Goal: Task Accomplishment & Management: Complete application form

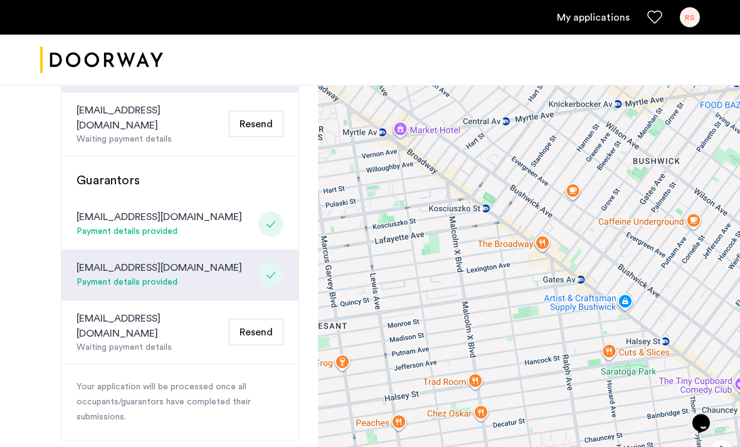
scroll to position [444, 0]
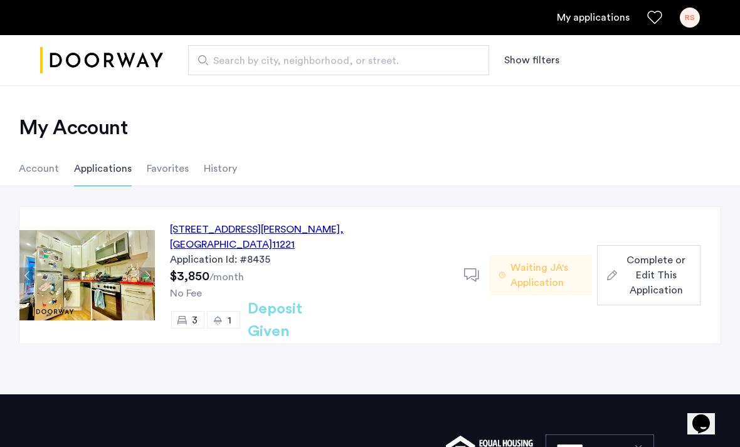
click at [658, 256] on span "Complete or Edit This Application" at bounding box center [656, 275] width 68 height 45
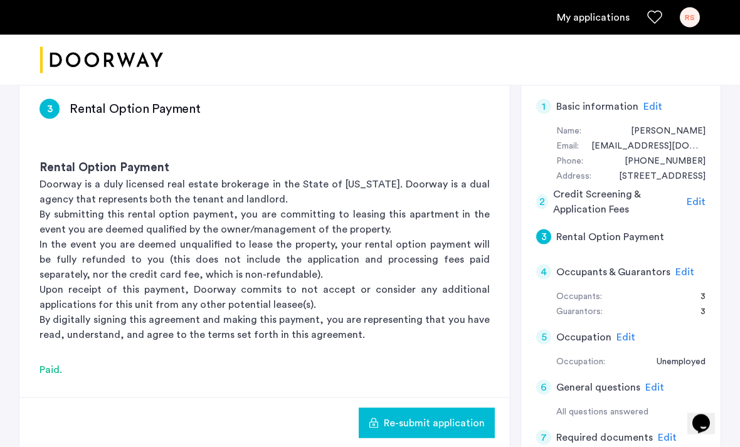
scroll to position [221, 0]
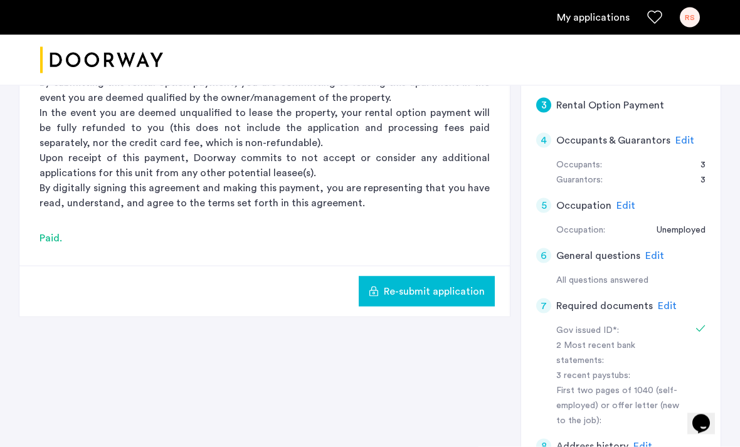
click at [658, 305] on span "Edit" at bounding box center [667, 306] width 19 height 10
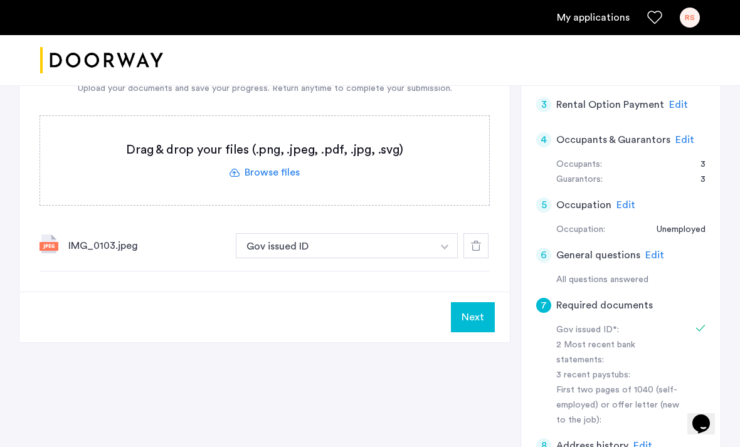
click at [475, 325] on button "Next" at bounding box center [473, 317] width 44 height 30
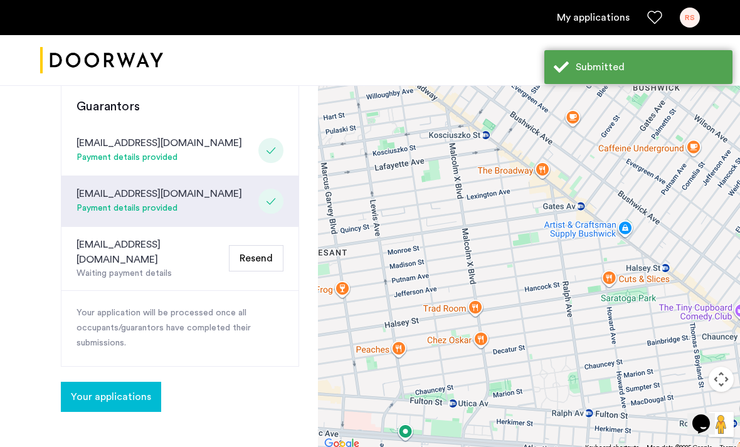
scroll to position [515, 0]
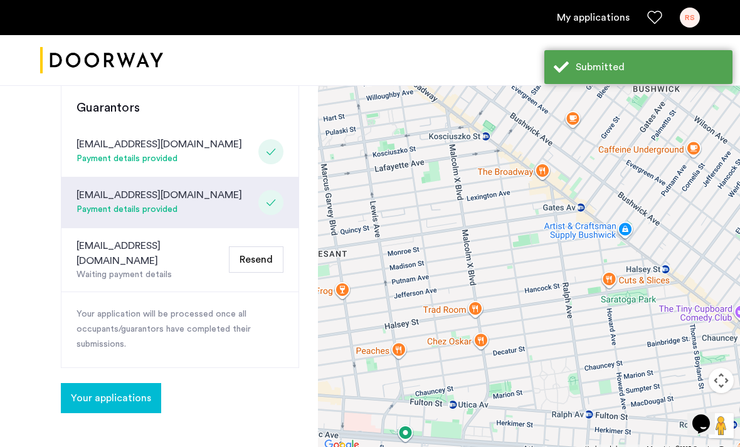
click at [144, 391] on span "Your applications" at bounding box center [111, 398] width 80 height 15
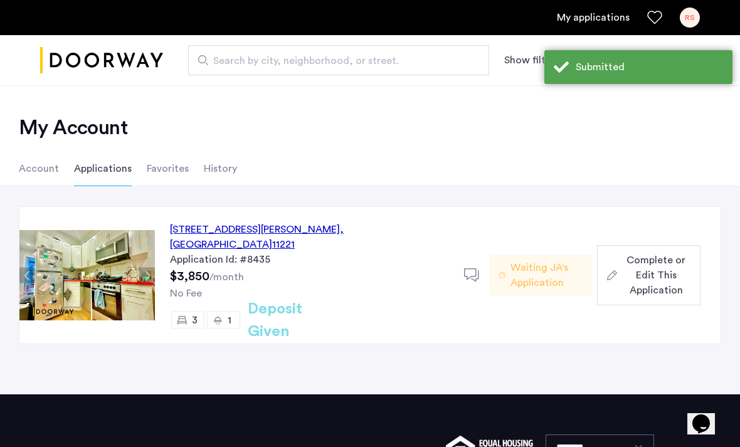
click at [664, 274] on span "Complete or Edit This Application" at bounding box center [656, 275] width 68 height 45
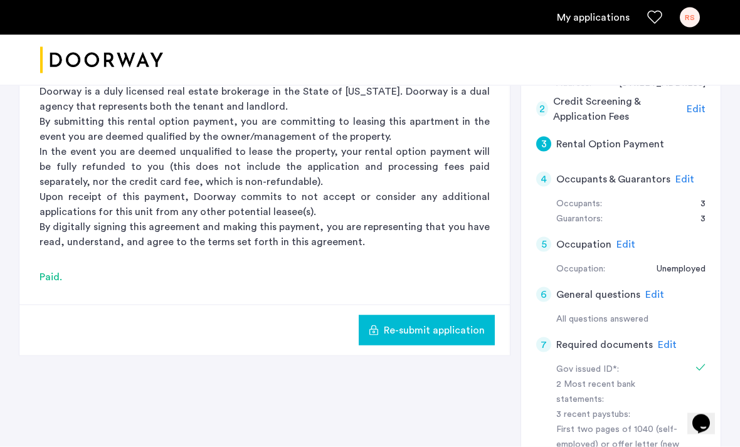
scroll to position [288, 0]
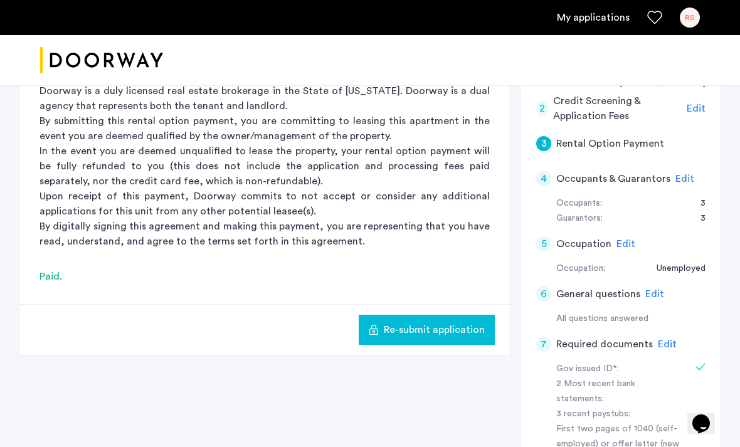
click at [658, 345] on div "Edit" at bounding box center [667, 344] width 19 height 15
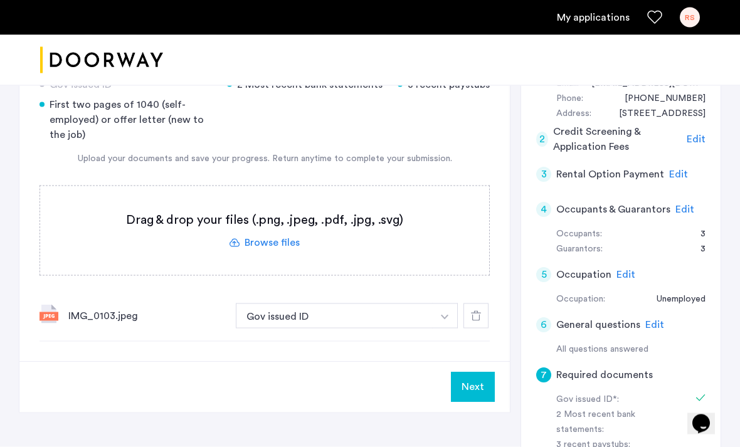
scroll to position [251, 0]
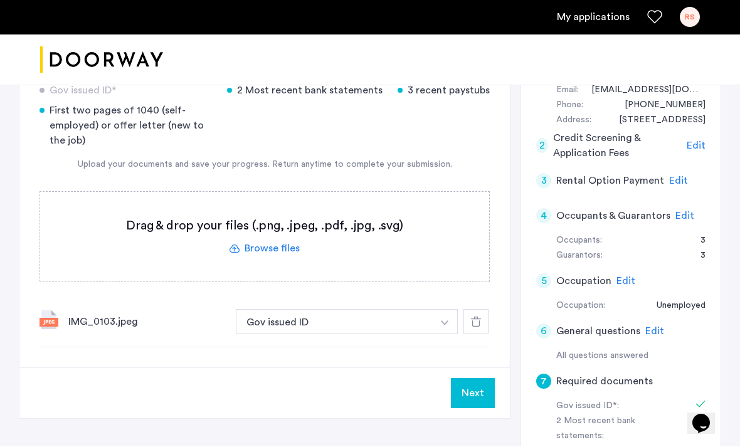
click at [287, 253] on label at bounding box center [264, 236] width 449 height 89
click at [0, 0] on input "file" at bounding box center [0, 0] width 0 height 0
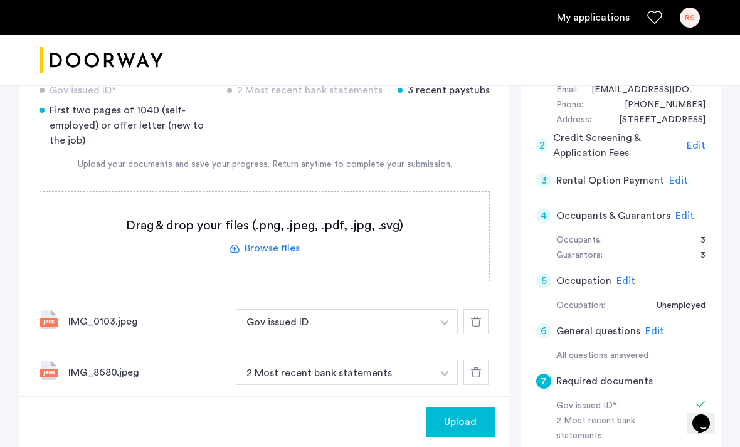
click at [476, 429] on span "Upload" at bounding box center [460, 421] width 33 height 15
click at [730, 327] on div "[STREET_ADDRESS][PERSON_NAME] | Application Id: #8435 $3850 /month Agent Select…" at bounding box center [370, 264] width 740 height 861
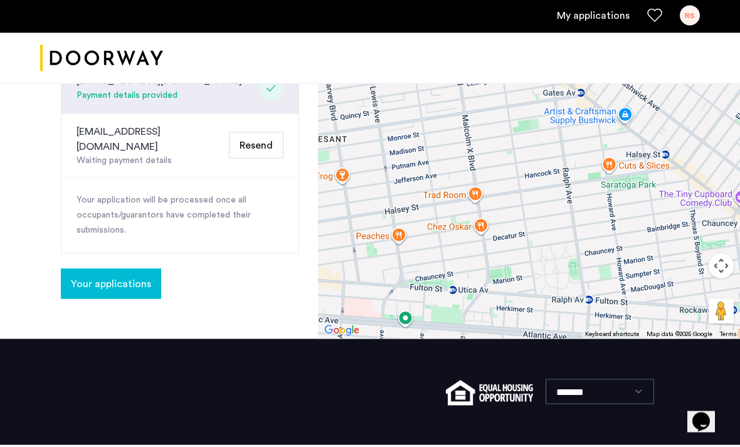
scroll to position [627, 0]
